Goal: Information Seeking & Learning: Learn about a topic

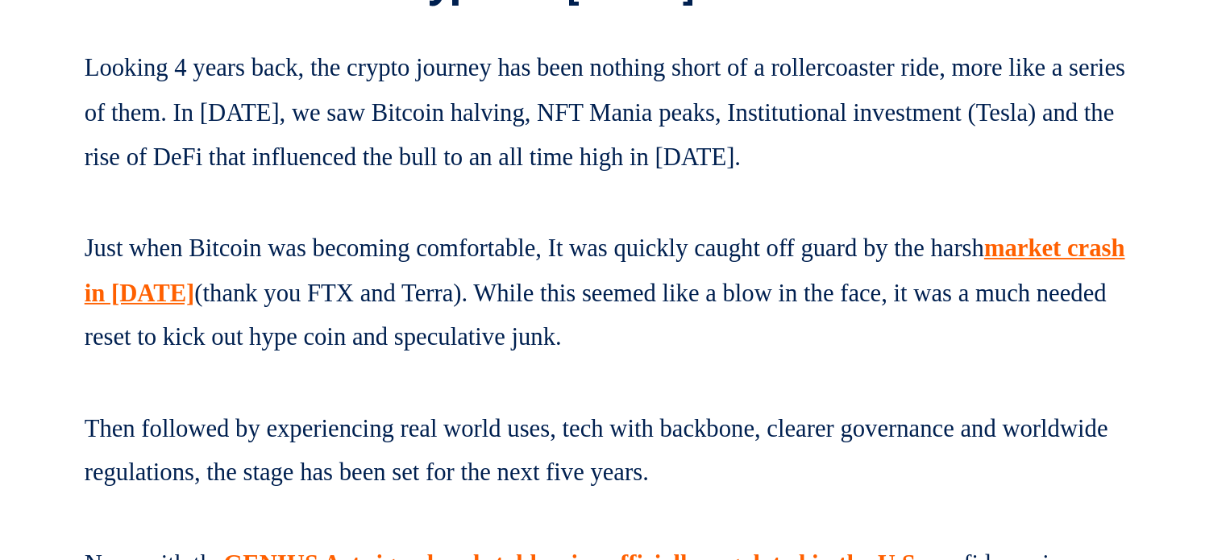
scroll to position [877, 0]
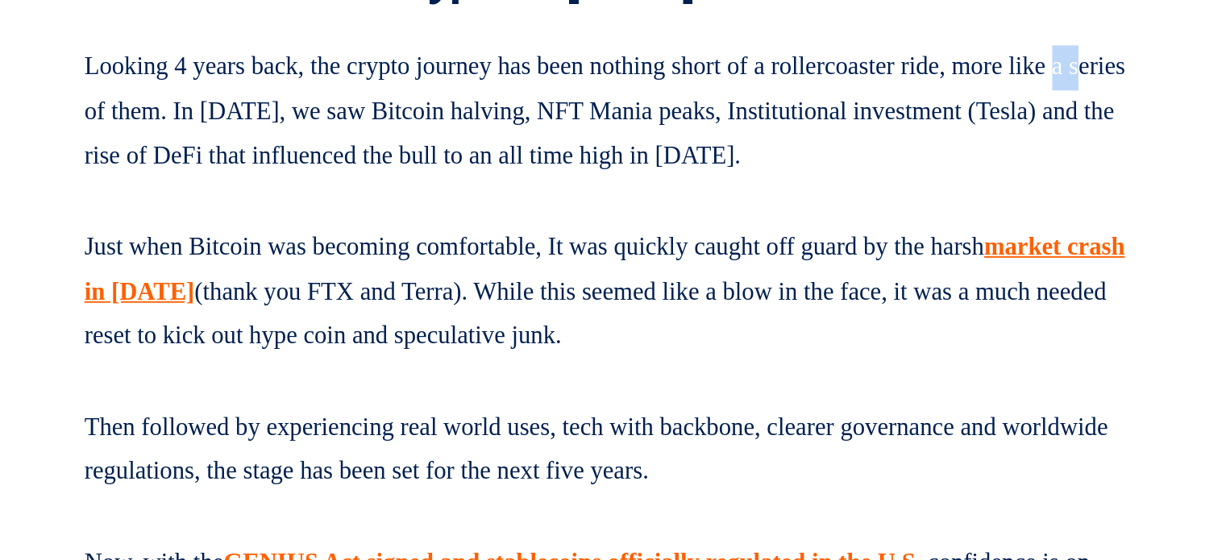
drag, startPoint x: 135, startPoint y: 326, endPoint x: 161, endPoint y: 328, distance: 26.7
click at [161, 328] on p "Looking 4 years back, the crypto journey has been nothing short of a rollercoas…" at bounding box center [438, 308] width 585 height 81
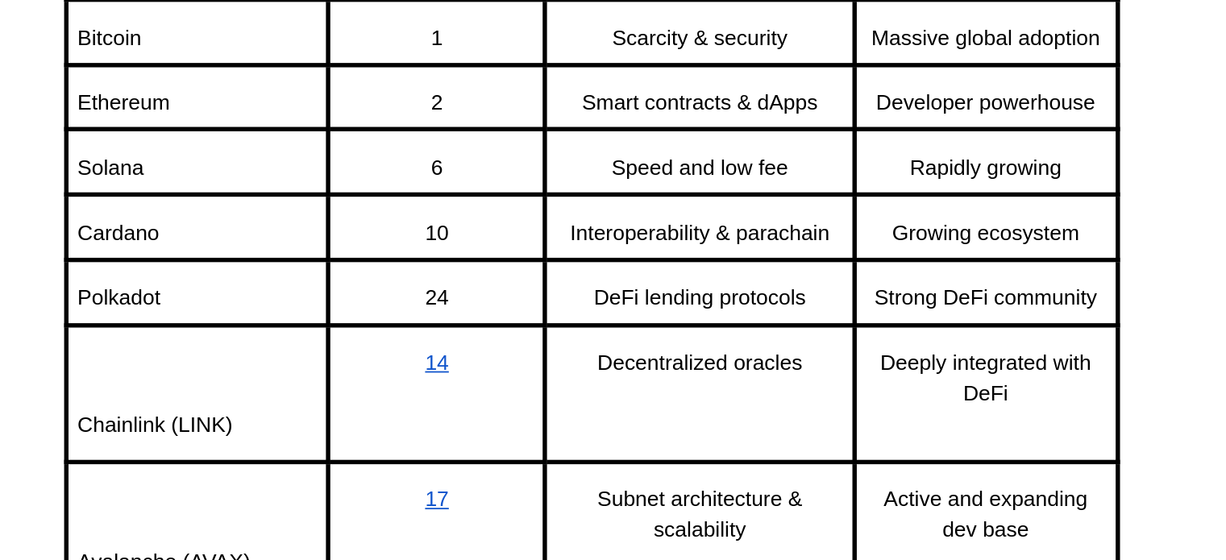
scroll to position [5267, 0]
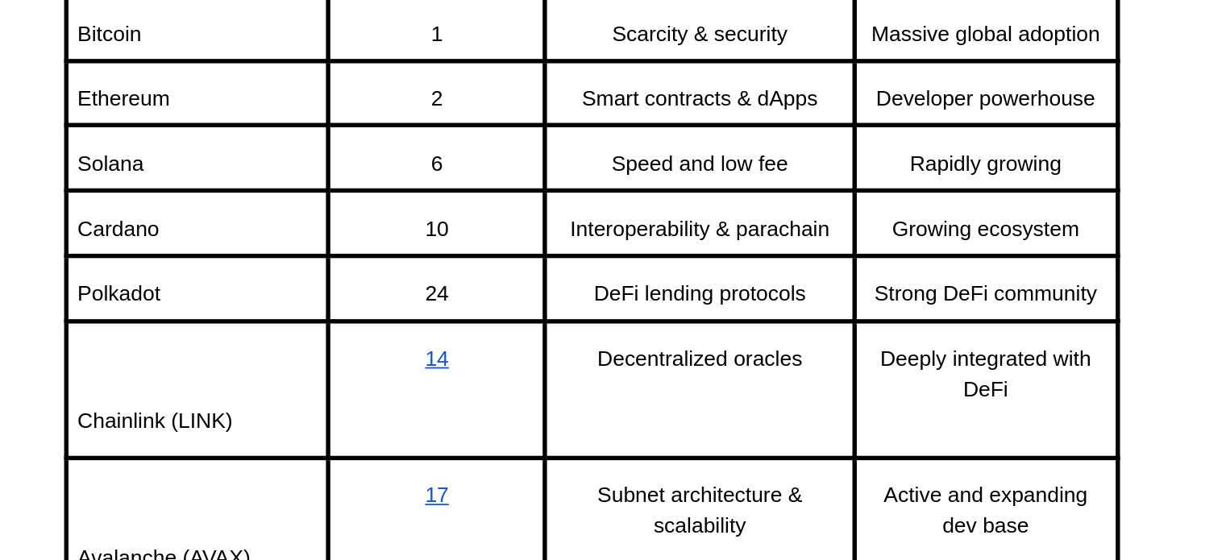
drag, startPoint x: 162, startPoint y: 339, endPoint x: 165, endPoint y: 359, distance: 20.4
click at [165, 359] on tbody "Project Market Cap Rank Technology Community Strength Bitcoin 1 Scarcity & secu…" at bounding box center [438, 471] width 583 height 520
click at [176, 310] on span "Ethereum" at bounding box center [179, 303] width 52 height 13
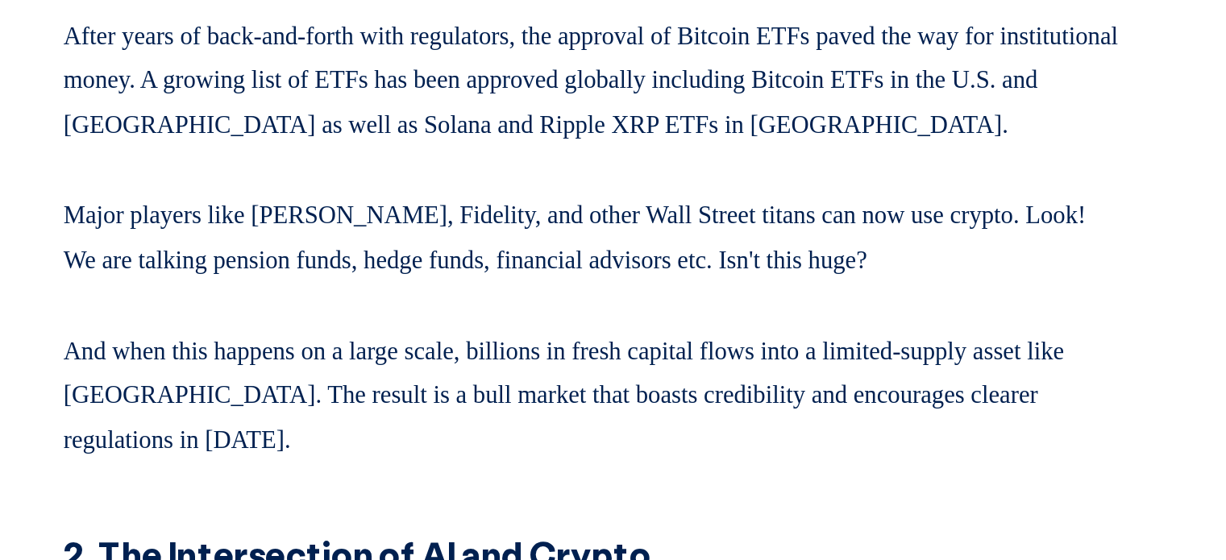
scroll to position [6556, 0]
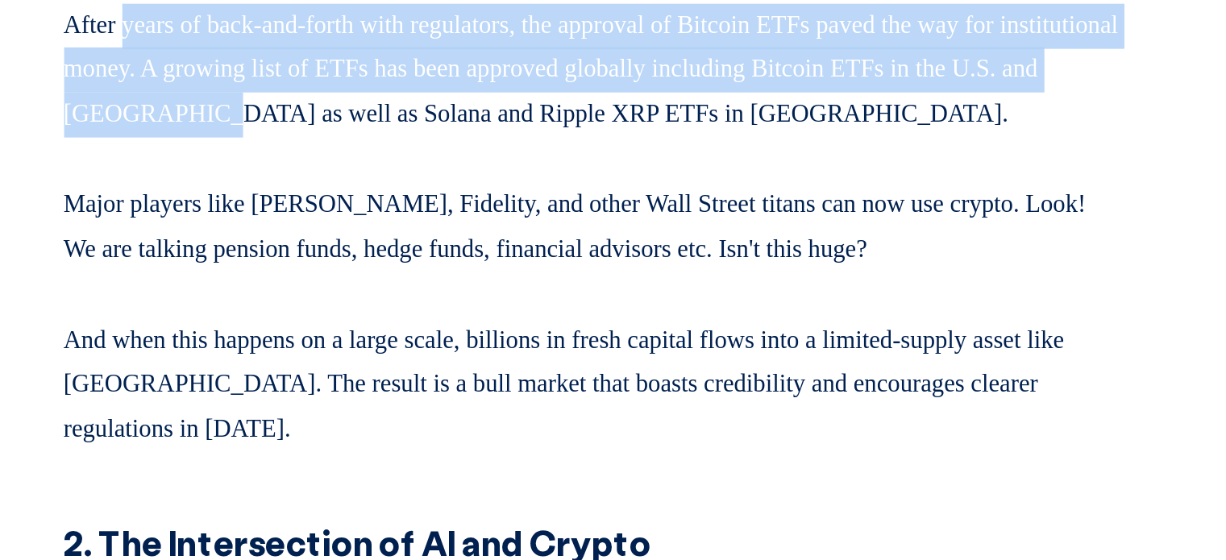
drag, startPoint x: 182, startPoint y: 351, endPoint x: 306, endPoint y: 397, distance: 131.6
click at [306, 326] on p "After years of back-and-forth with regulators, the approval of Bitcoin ETFs pav…" at bounding box center [438, 285] width 585 height 81
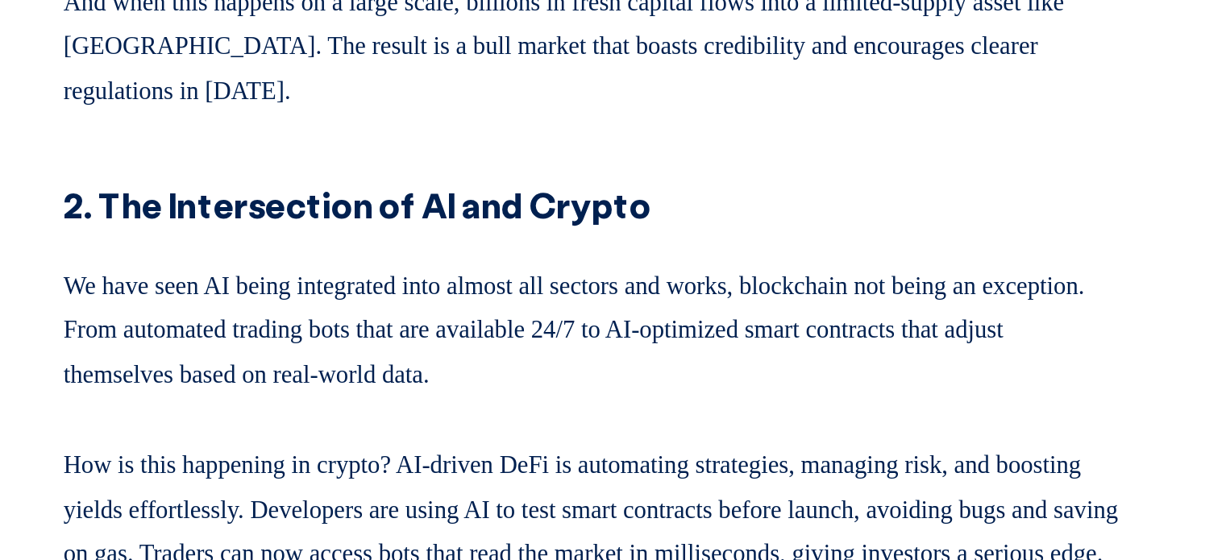
scroll to position [6744, 0]
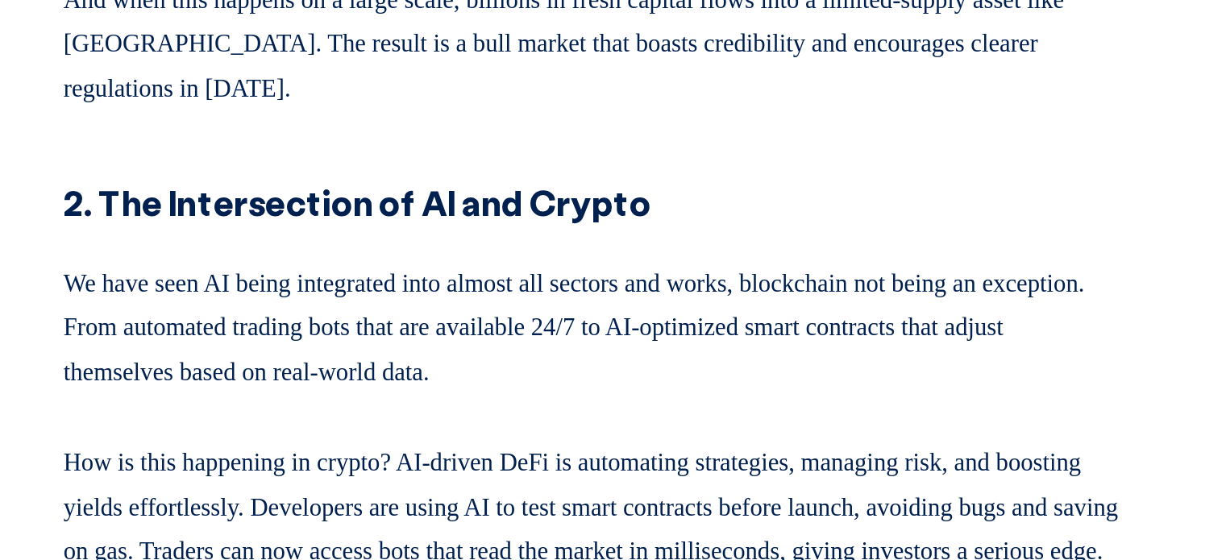
click at [306, 312] on p "And when this happens on a large scale, billions in fresh capital flows into a …" at bounding box center [438, 271] width 585 height 81
